Goal: Information Seeking & Learning: Learn about a topic

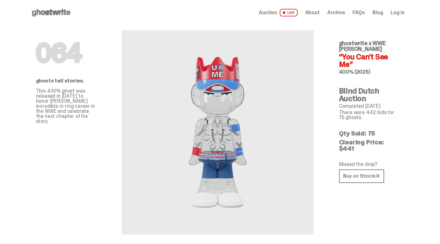
click at [271, 15] on span "Auction" at bounding box center [268, 12] width 18 height 5
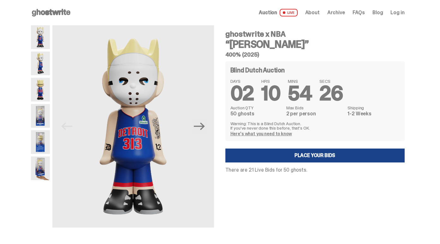
click at [45, 61] on img at bounding box center [40, 63] width 19 height 24
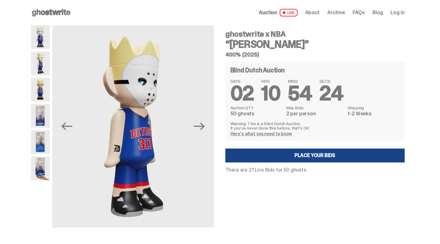
click at [41, 87] on img at bounding box center [40, 90] width 19 height 24
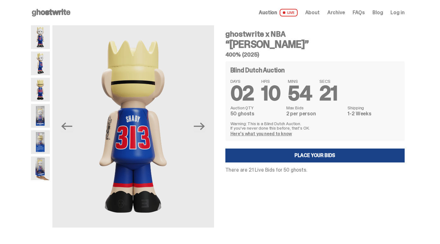
click at [40, 112] on img at bounding box center [40, 116] width 19 height 24
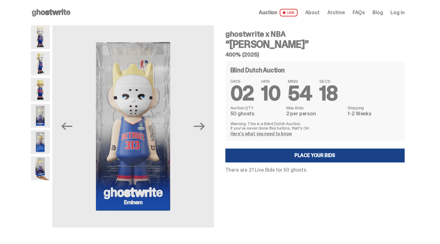
click at [42, 121] on img at bounding box center [40, 116] width 19 height 24
click at [42, 135] on img at bounding box center [40, 142] width 19 height 24
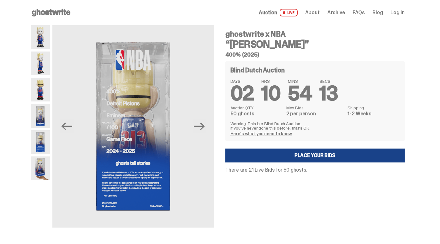
click at [41, 165] on img at bounding box center [40, 168] width 19 height 24
